Goal: Use online tool/utility: Utilize a website feature to perform a specific function

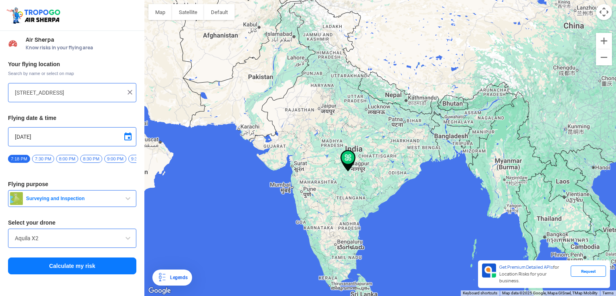
drag, startPoint x: 336, startPoint y: 179, endPoint x: 344, endPoint y: 163, distance: 18.7
click at [337, 124] on div at bounding box center [380, 148] width 472 height 296
drag, startPoint x: 314, startPoint y: 218, endPoint x: 301, endPoint y: 143, distance: 76.2
click at [301, 143] on div at bounding box center [380, 148] width 472 height 296
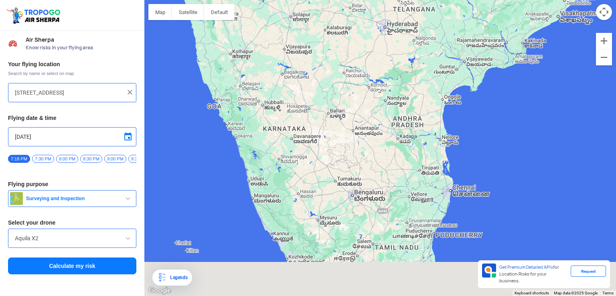
drag, startPoint x: 246, startPoint y: 275, endPoint x: 254, endPoint y: 166, distance: 109.5
click at [254, 166] on div at bounding box center [380, 148] width 472 height 296
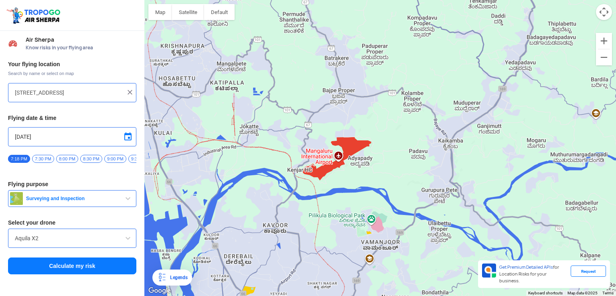
drag, startPoint x: 424, startPoint y: 51, endPoint x: 419, endPoint y: 113, distance: 61.6
click at [419, 113] on div at bounding box center [380, 148] width 472 height 296
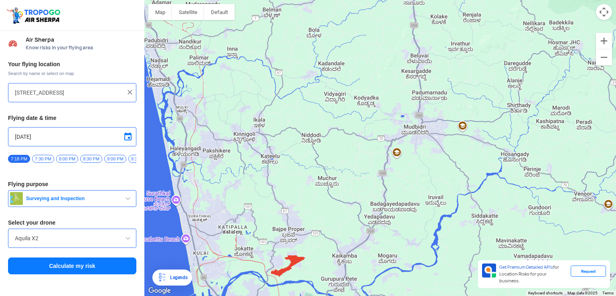
drag, startPoint x: 383, startPoint y: 65, endPoint x: 324, endPoint y: 193, distance: 141.9
click at [324, 193] on div at bounding box center [380, 148] width 472 height 296
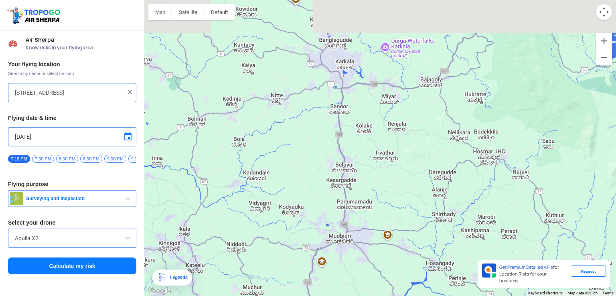
drag, startPoint x: 388, startPoint y: 112, endPoint x: 324, endPoint y: 205, distance: 112.2
click at [324, 205] on div at bounding box center [380, 148] width 472 height 296
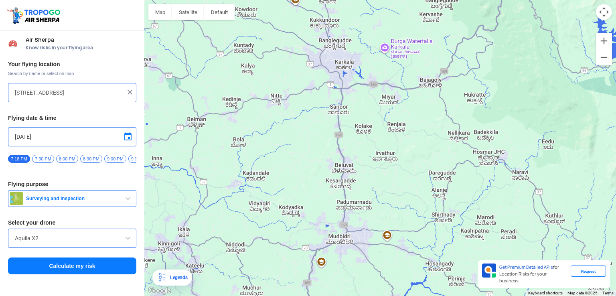
click at [343, 169] on div at bounding box center [380, 148] width 472 height 296
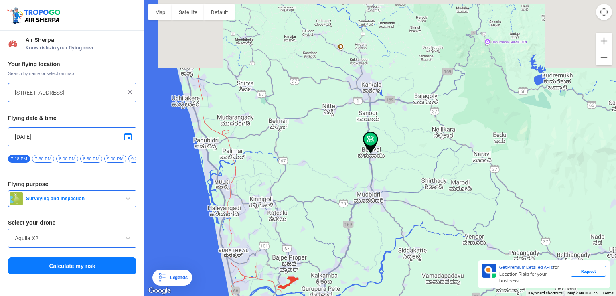
type input "[PERSON_NAME][GEOGRAPHIC_DATA], [GEOGRAPHIC_DATA] - [GEOGRAPHIC_DATA], [GEOGRAP…"
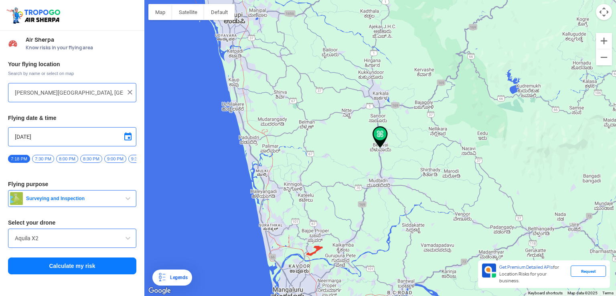
click at [118, 199] on span "Surveying and Inspection" at bounding box center [73, 198] width 100 height 6
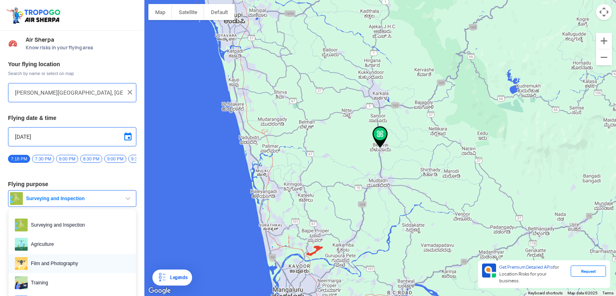
click at [56, 264] on span "Film and Photography" at bounding box center [79, 263] width 102 height 13
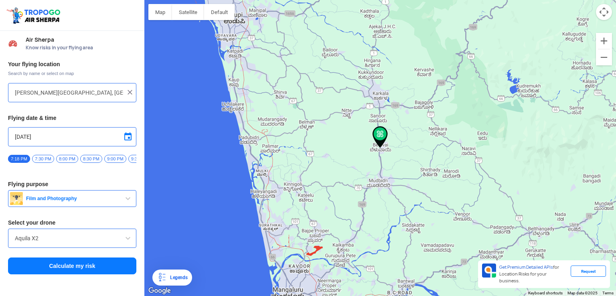
click at [123, 243] on input "Aquila X2" at bounding box center [72, 239] width 115 height 10
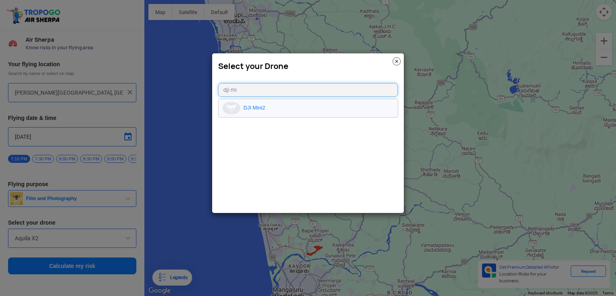
type input "dji mi"
click at [265, 111] on li "DJI Mini2" at bounding box center [308, 108] width 179 height 18
type input "DJI Mini2"
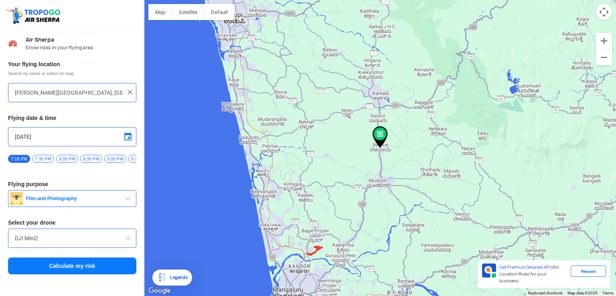
click at [74, 269] on button "Calculate my risk" at bounding box center [72, 266] width 128 height 17
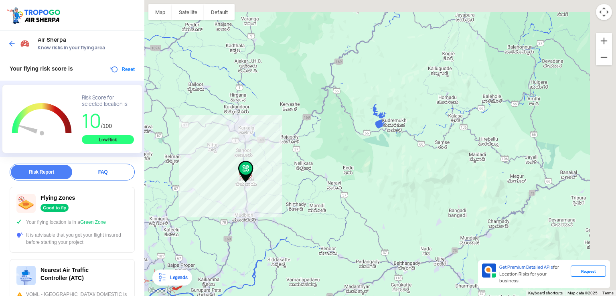
drag, startPoint x: 394, startPoint y: 164, endPoint x: 357, endPoint y: 183, distance: 41.5
click at [357, 183] on div at bounding box center [380, 148] width 472 height 296
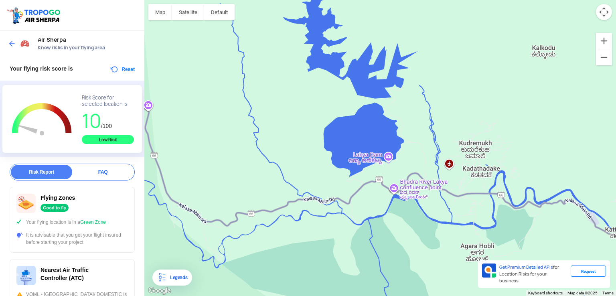
drag, startPoint x: 372, startPoint y: 74, endPoint x: 350, endPoint y: 125, distance: 55.2
click at [350, 125] on div at bounding box center [380, 148] width 472 height 296
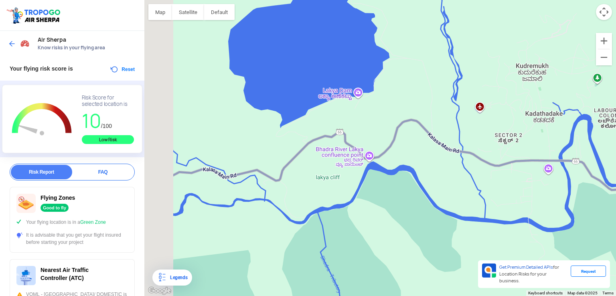
drag, startPoint x: 417, startPoint y: 104, endPoint x: 421, endPoint y: 100, distance: 5.1
click at [421, 100] on div at bounding box center [380, 148] width 472 height 296
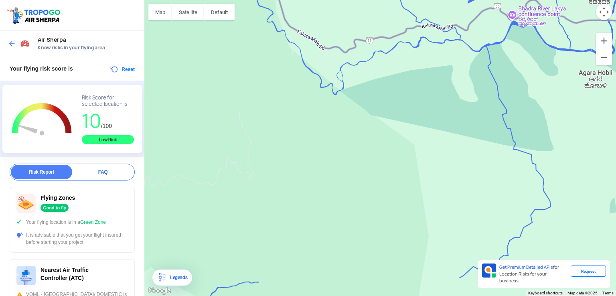
drag, startPoint x: 285, startPoint y: 201, endPoint x: 484, endPoint y: 85, distance: 229.8
click at [484, 85] on div at bounding box center [380, 148] width 472 height 296
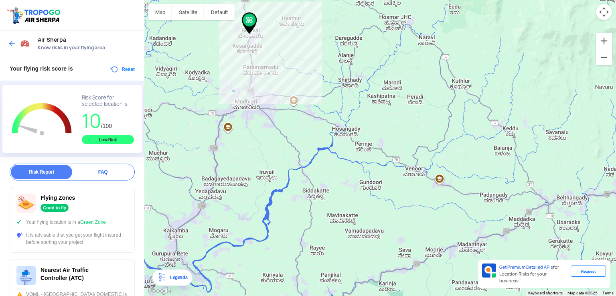
drag, startPoint x: 344, startPoint y: 161, endPoint x: 449, endPoint y: -28, distance: 216.7
click at [449, 0] on html "Location Risk Score Air Sherpa Know risks in your flying area Your flying risk …" at bounding box center [308, 148] width 616 height 296
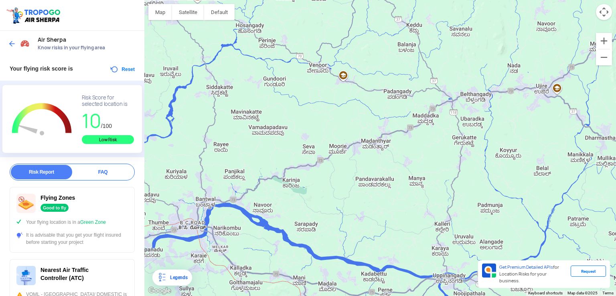
drag, startPoint x: 424, startPoint y: 223, endPoint x: 327, endPoint y: 116, distance: 144.1
click at [327, 116] on div at bounding box center [380, 148] width 472 height 296
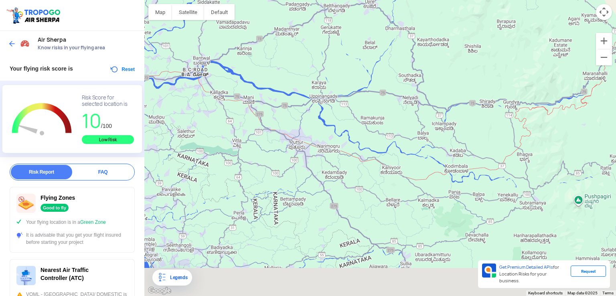
drag, startPoint x: 356, startPoint y: 53, endPoint x: 338, endPoint y: 21, distance: 36.1
click at [338, 21] on div at bounding box center [380, 148] width 472 height 296
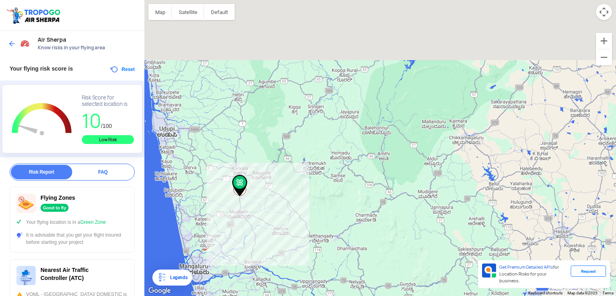
drag, startPoint x: 455, startPoint y: 87, endPoint x: 392, endPoint y: 248, distance: 172.5
click at [397, 256] on div at bounding box center [380, 148] width 472 height 296
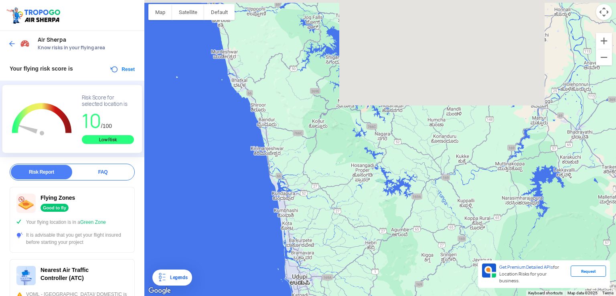
drag, startPoint x: 277, startPoint y: 74, endPoint x: 415, endPoint y: 242, distance: 217.6
click at [415, 242] on div at bounding box center [380, 148] width 472 height 296
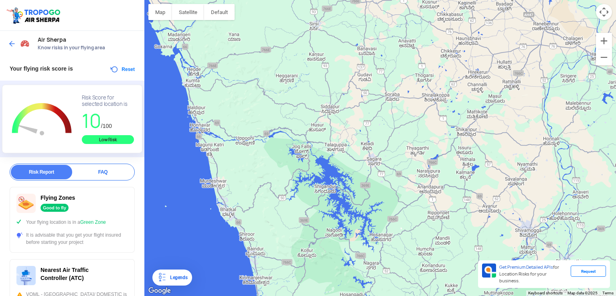
drag, startPoint x: 422, startPoint y: 106, endPoint x: 411, endPoint y: 237, distance: 131.3
click at [411, 237] on div at bounding box center [380, 148] width 472 height 296
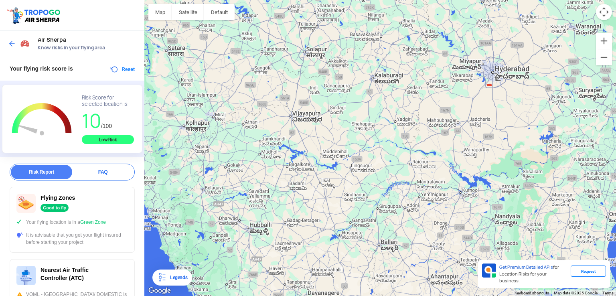
drag, startPoint x: 381, startPoint y: 180, endPoint x: 293, endPoint y: 261, distance: 120.4
click at [293, 261] on div at bounding box center [380, 148] width 472 height 296
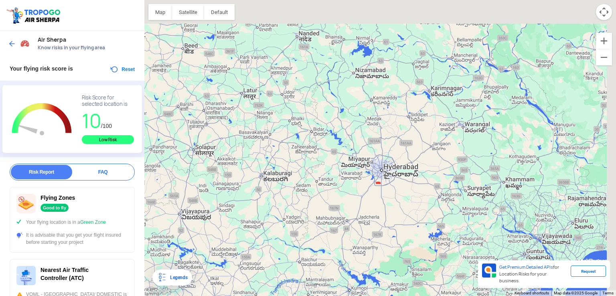
drag, startPoint x: 497, startPoint y: 102, endPoint x: 388, endPoint y: 194, distance: 142.7
click at [386, 201] on div at bounding box center [380, 148] width 472 height 296
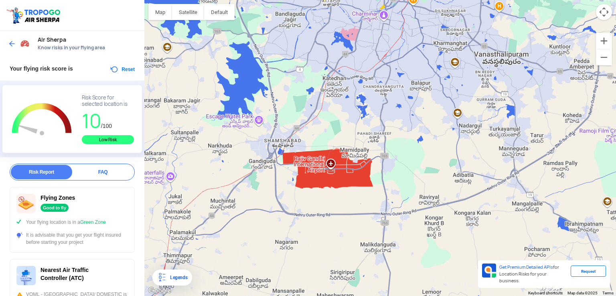
drag, startPoint x: 518, startPoint y: 179, endPoint x: 330, endPoint y: 176, distance: 187.8
click at [330, 176] on div at bounding box center [380, 148] width 472 height 296
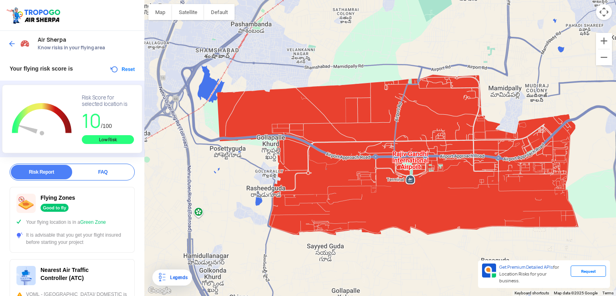
drag, startPoint x: 366, startPoint y: 130, endPoint x: 398, endPoint y: 222, distance: 97.0
click at [398, 222] on div at bounding box center [380, 148] width 472 height 296
click at [355, 113] on div at bounding box center [380, 148] width 472 height 296
